Goal: Transaction & Acquisition: Register for event/course

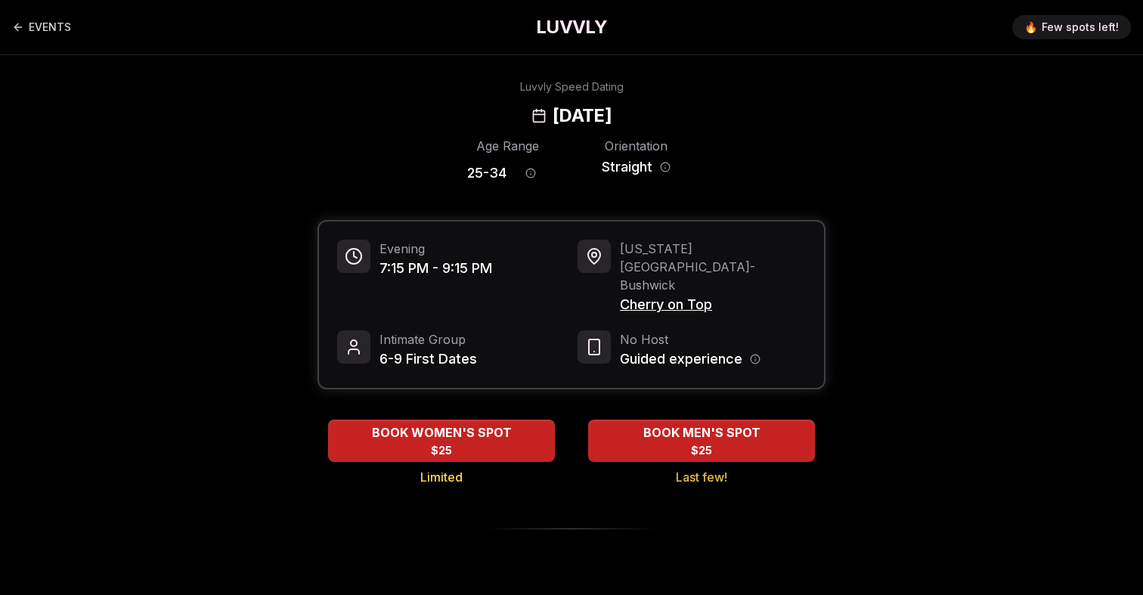
drag, startPoint x: 711, startPoint y: 116, endPoint x: 447, endPoint y: 116, distance: 264.5
click at [447, 116] on div "Luvvly Speed Dating [DATE]" at bounding box center [571, 103] width 1034 height 48
copy h2 "[DATE]"
drag, startPoint x: 716, startPoint y: 271, endPoint x: 618, endPoint y: 271, distance: 97.5
click at [618, 271] on div "[US_STATE][GEOGRAPHIC_DATA] - [GEOGRAPHIC_DATA] Cherry on Top" at bounding box center [691, 278] width 228 height 76
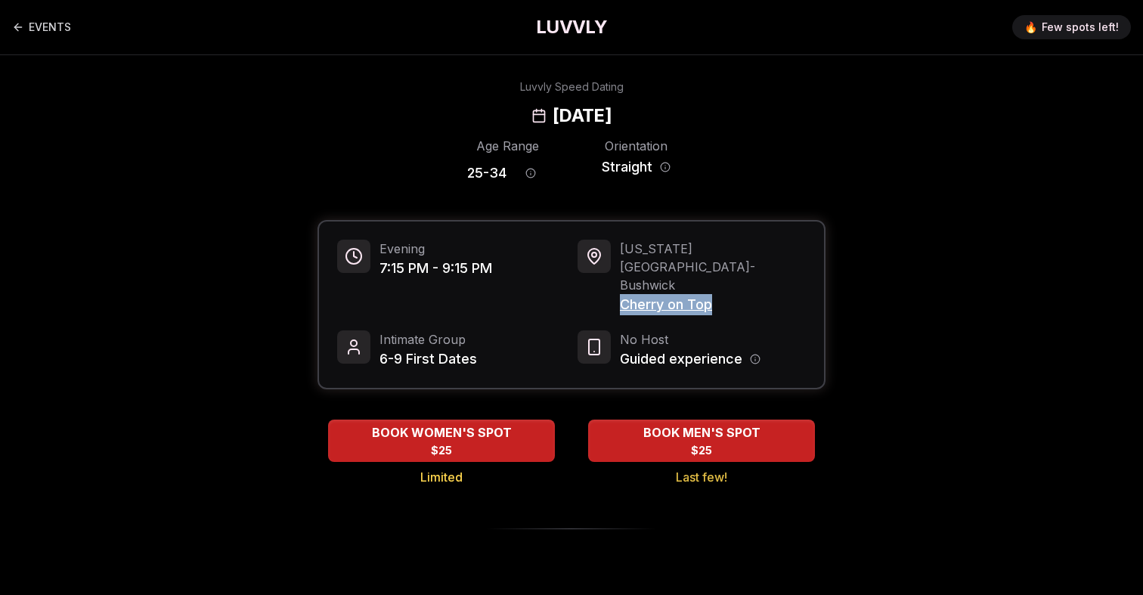
copy span "Cherry on Top"
drag, startPoint x: 509, startPoint y: 172, endPoint x: 445, endPoint y: 173, distance: 63.5
click at [445, 173] on div "Age Range 25 - 34 Orientation Straight" at bounding box center [571, 163] width 508 height 53
copy span "25 - 34"
click at [478, 180] on span "25 - 34" at bounding box center [486, 172] width 39 height 21
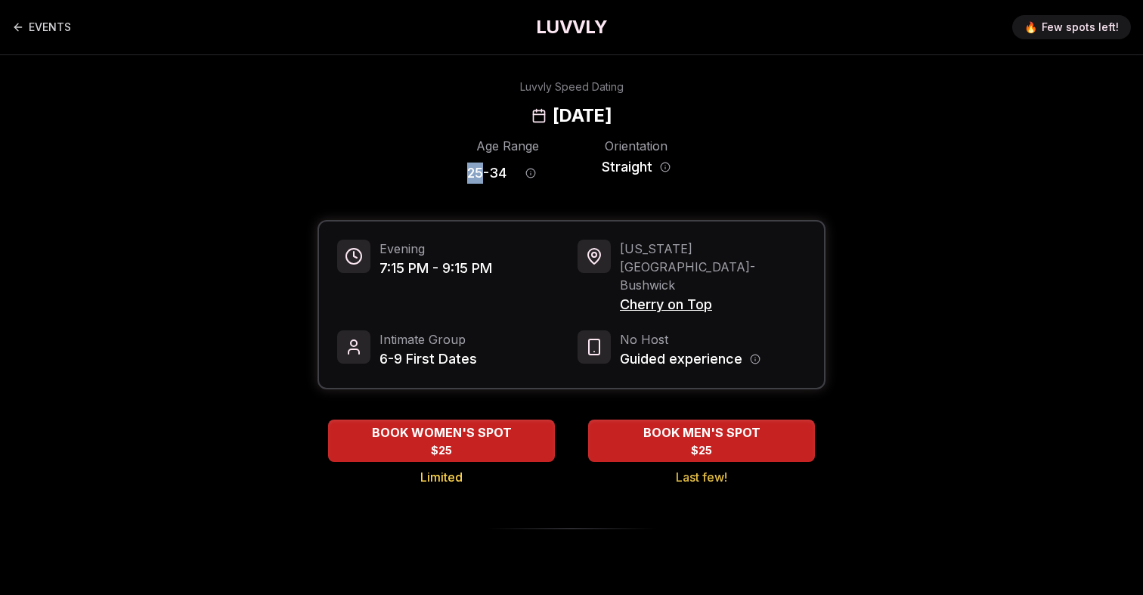
click at [478, 180] on span "25 - 34" at bounding box center [486, 172] width 39 height 21
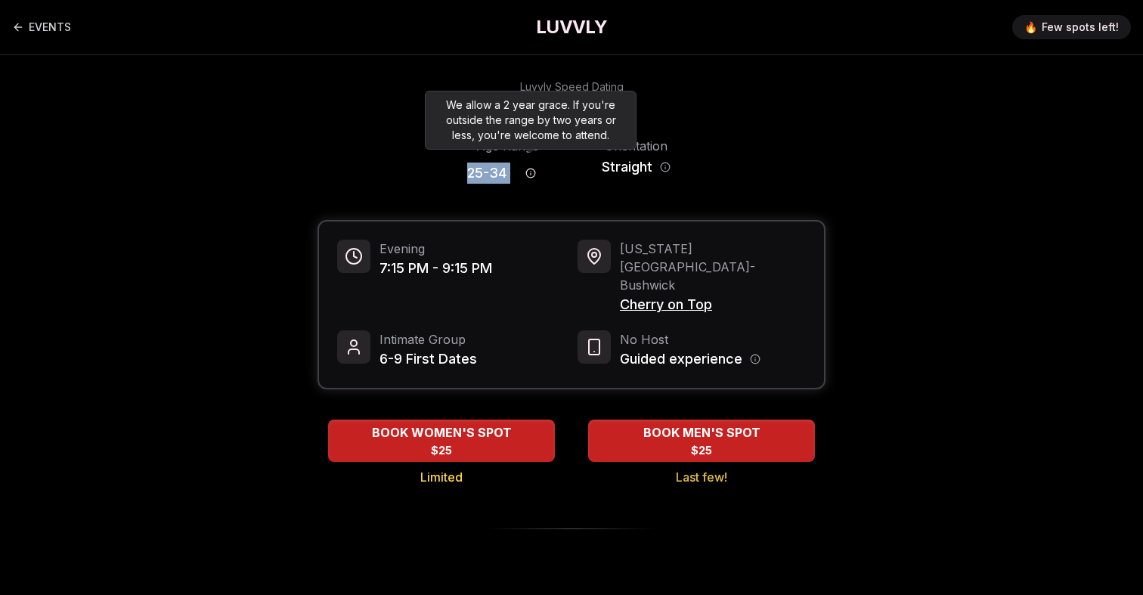
copy div "25 - 34"
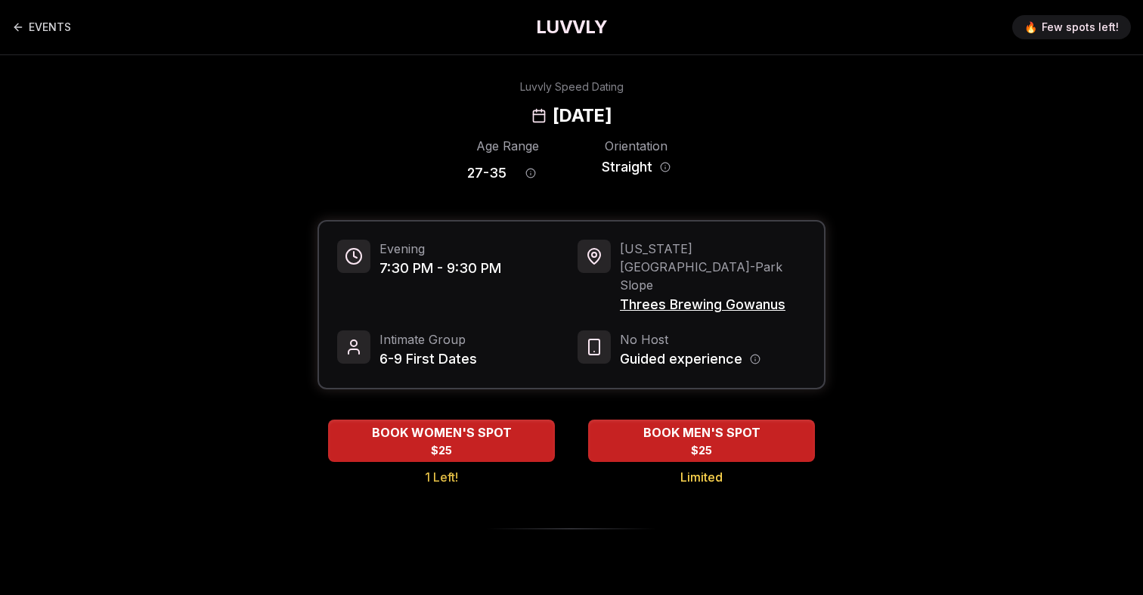
drag, startPoint x: 712, startPoint y: 118, endPoint x: 457, endPoint y: 114, distance: 254.7
click at [457, 114] on div "Luvvly Speed Dating [DATE]" at bounding box center [571, 103] width 1034 height 48
copy h2 "[DATE]"
drag, startPoint x: 731, startPoint y: 119, endPoint x: 460, endPoint y: 110, distance: 270.7
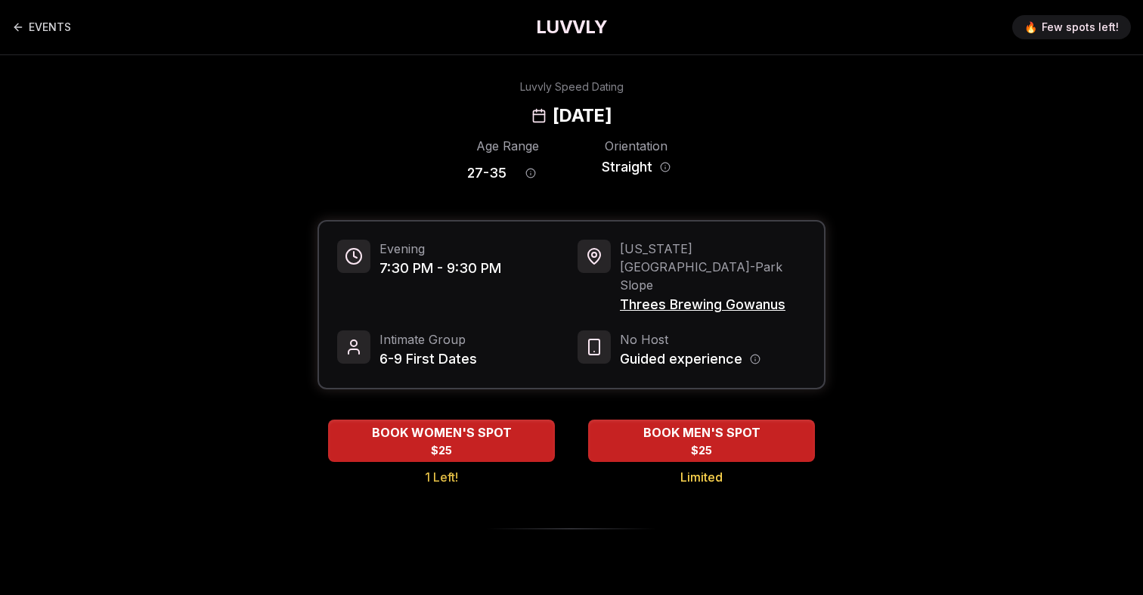
click at [460, 110] on div "Luvvly Speed Dating [DATE]" at bounding box center [571, 103] width 1034 height 48
copy h2 "[DATE]"
drag, startPoint x: 791, startPoint y: 271, endPoint x: 622, endPoint y: 272, distance: 168.5
click at [622, 272] on div "New York City - Park Slope Threes Brewing Gowanus" at bounding box center [691, 278] width 228 height 76
copy span "Threes Brewing Gowanus"
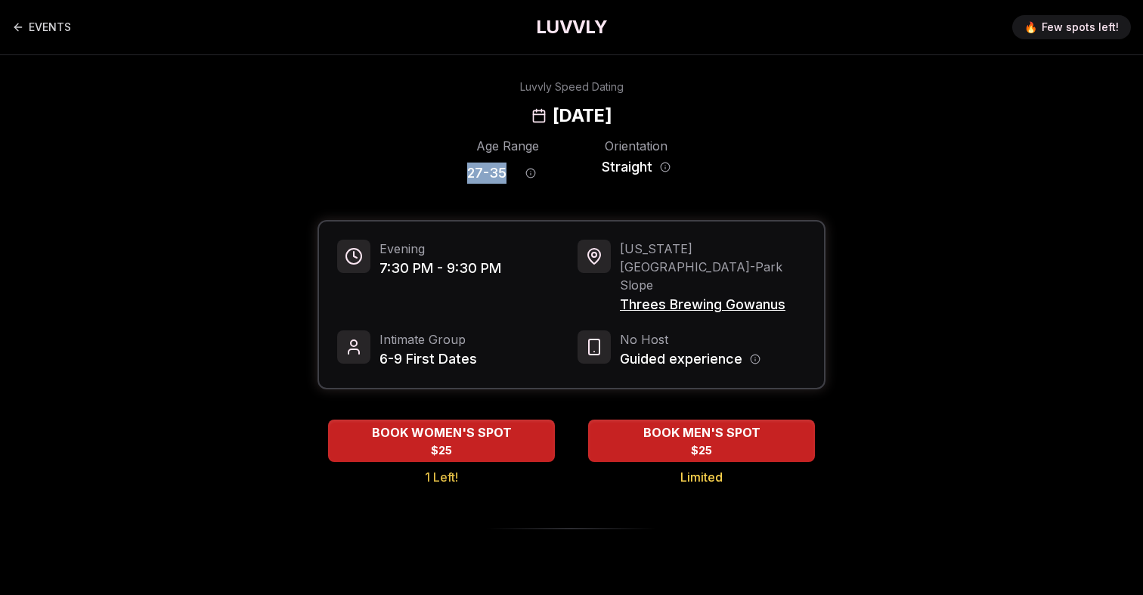
drag, startPoint x: 505, startPoint y: 174, endPoint x: 424, endPoint y: 174, distance: 80.9
click at [424, 174] on div "Age Range 27 - 35 Orientation Straight" at bounding box center [571, 163] width 508 height 53
copy span "27 - 35"
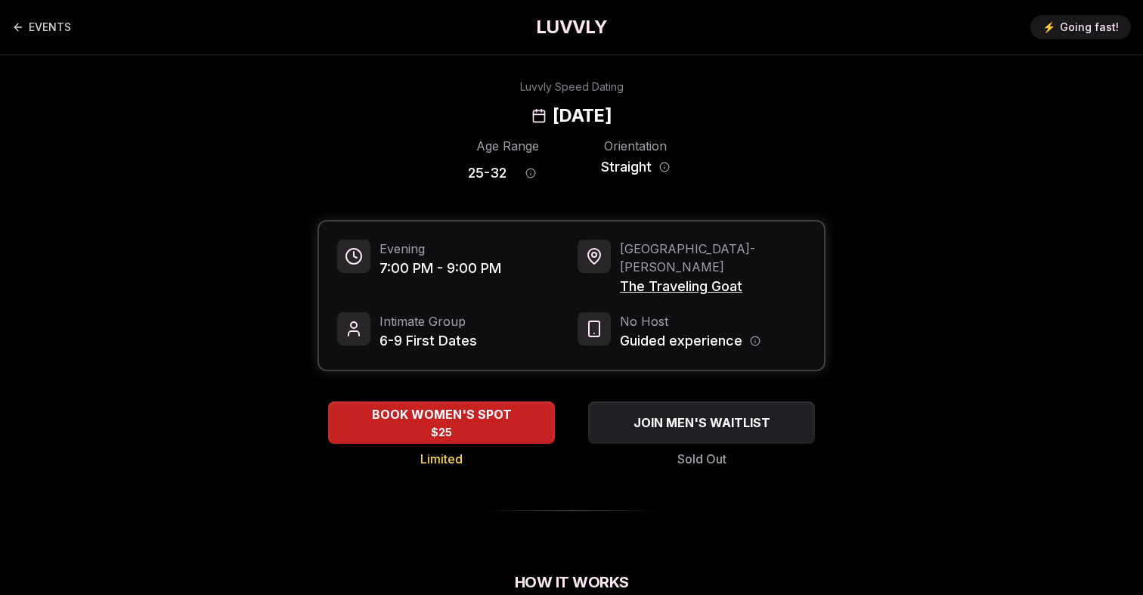
drag, startPoint x: 707, startPoint y: 119, endPoint x: 460, endPoint y: 109, distance: 247.4
click at [460, 109] on div "Luvvly Speed Dating [DATE]" at bounding box center [571, 103] width 1034 height 48
copy h2 "[DATE]"
drag, startPoint x: 748, startPoint y: 274, endPoint x: 615, endPoint y: 273, distance: 133.0
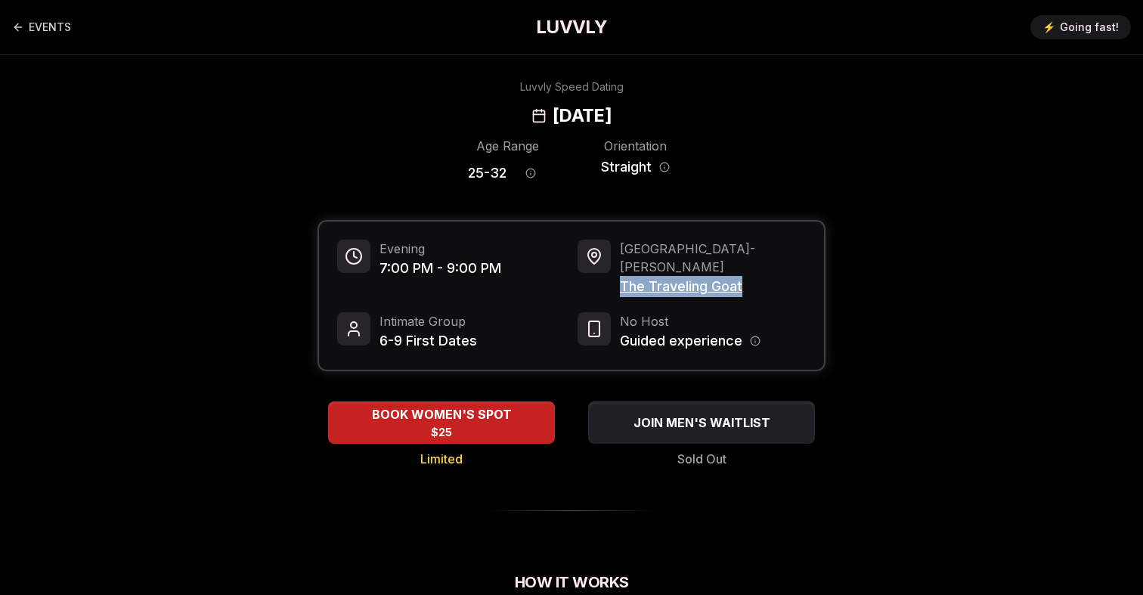
click at [615, 273] on div "Seattle - [PERSON_NAME] The Traveling Goat" at bounding box center [691, 268] width 228 height 57
copy span "The Traveling Goat"
drag, startPoint x: 508, startPoint y: 176, endPoint x: 445, endPoint y: 176, distance: 62.7
click at [445, 176] on div "Age Range 25 - 32 Orientation Straight" at bounding box center [571, 163] width 508 height 53
copy span "25 - 32"
